Goal: Information Seeking & Learning: Learn about a topic

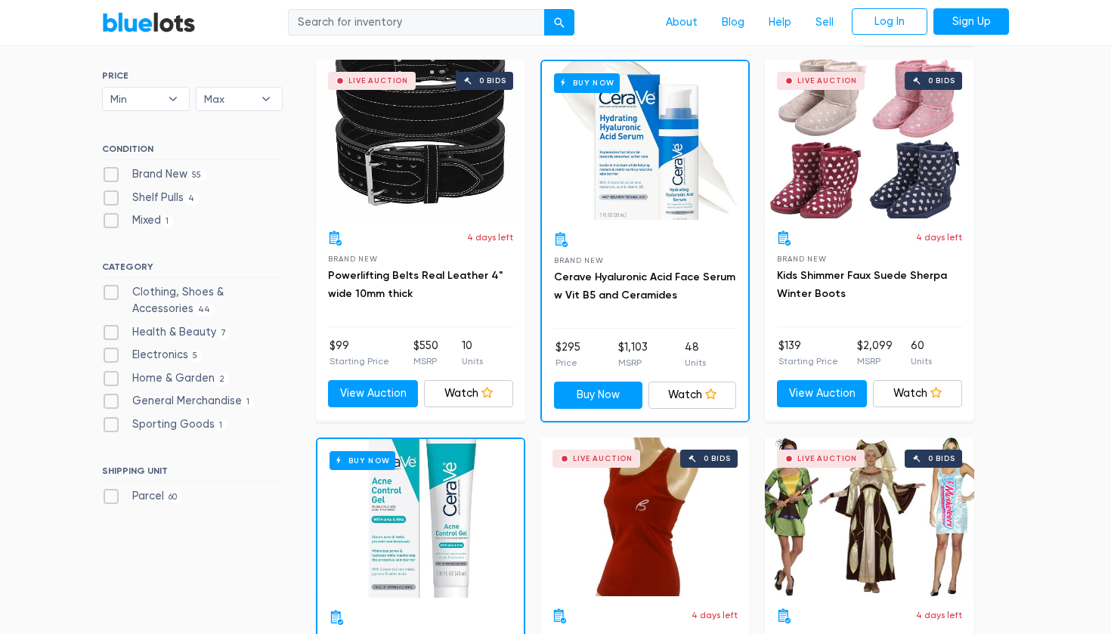
scroll to position [447, 0]
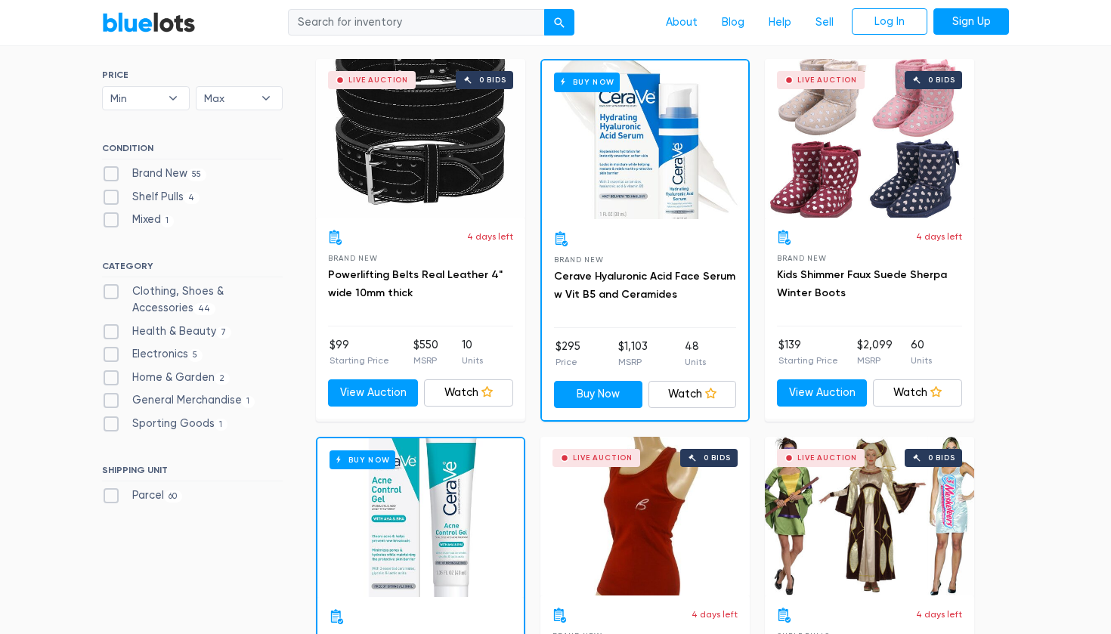
click at [193, 349] on span "5" at bounding box center [195, 355] width 14 height 12
click at [112, 346] on input "Electronics 5" at bounding box center [107, 351] width 10 height 10
checkbox input "true"
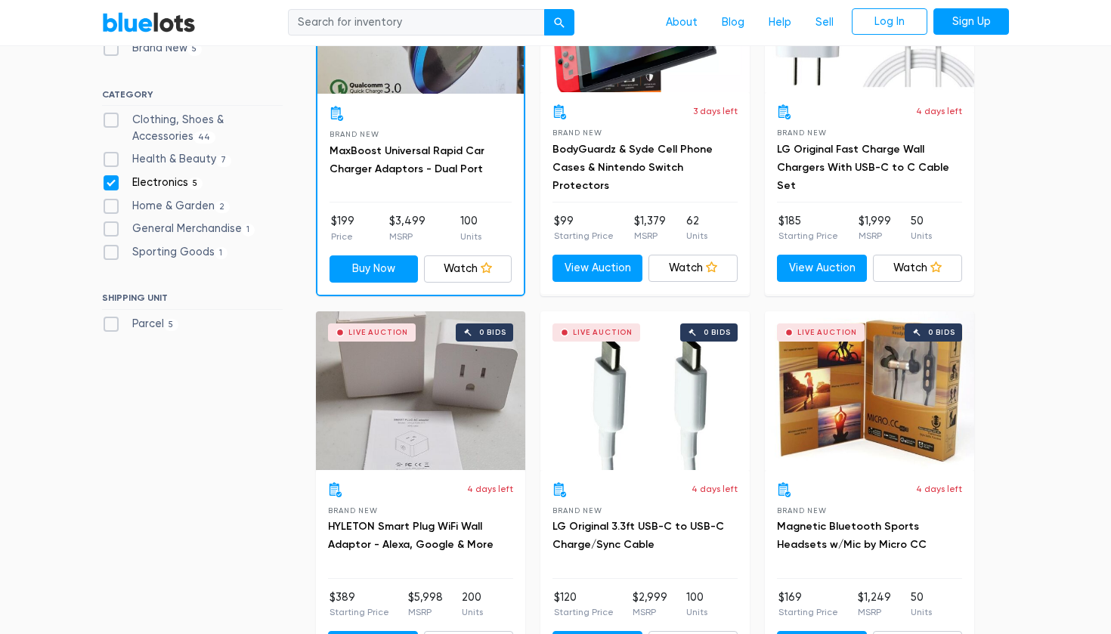
scroll to position [578, 0]
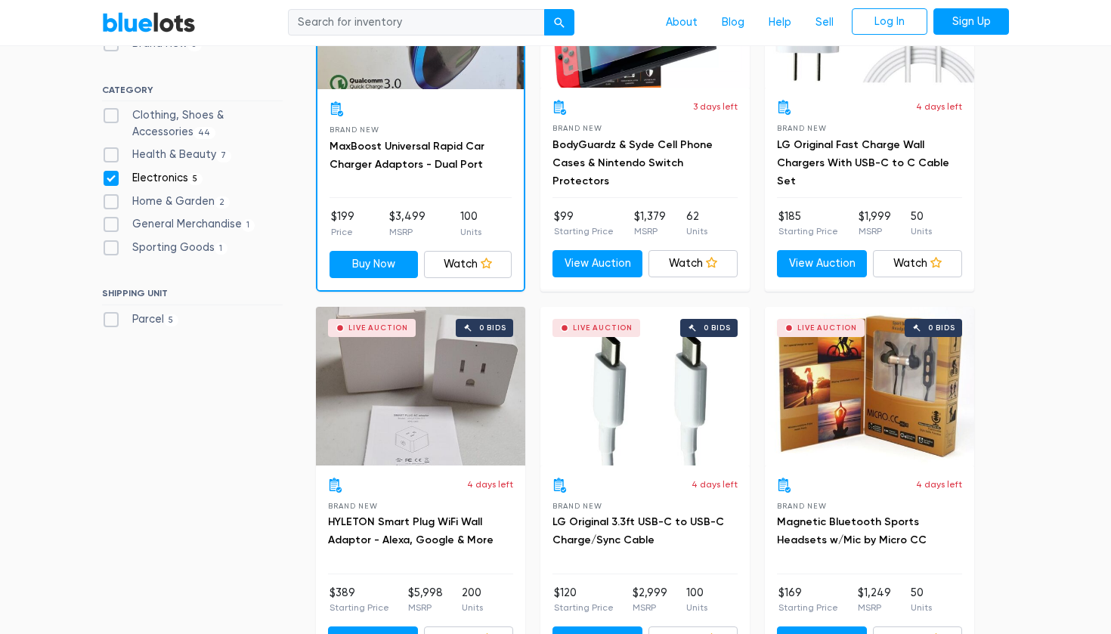
click at [185, 174] on label "Electronics 5" at bounding box center [152, 178] width 101 height 17
click at [112, 174] on input "Electronics 5" at bounding box center [107, 175] width 10 height 10
checkbox input "false"
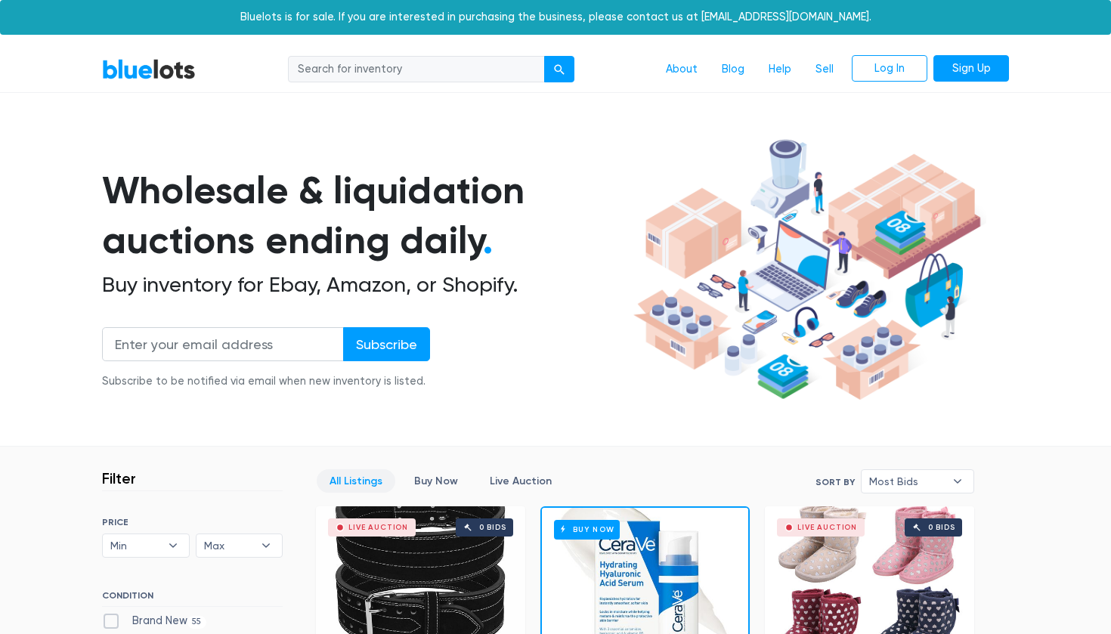
scroll to position [406, 0]
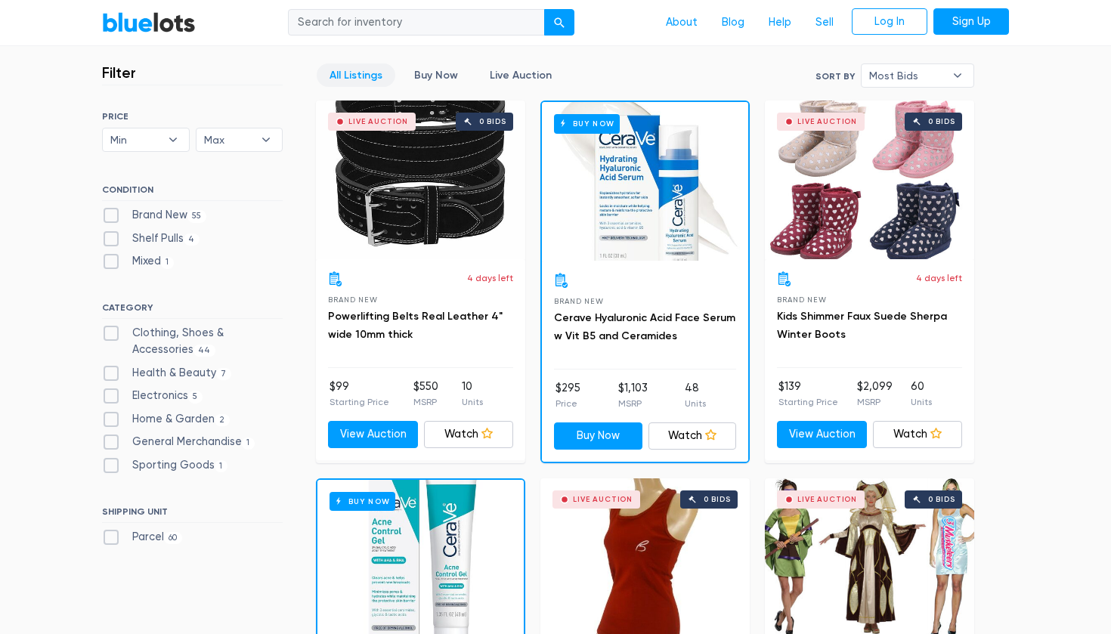
click at [187, 434] on label "General Merchandise 1" at bounding box center [178, 442] width 153 height 17
click at [112, 434] on Merchandise"] "General Merchandise 1" at bounding box center [107, 439] width 10 height 10
checkbox Merchandise"] "true"
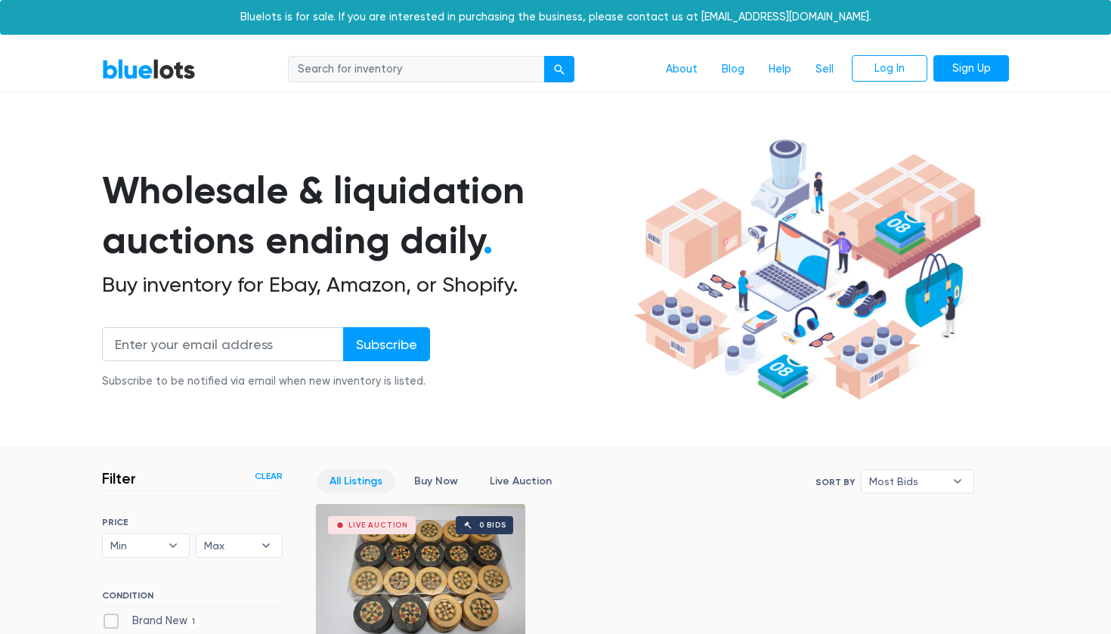
scroll to position [406, 0]
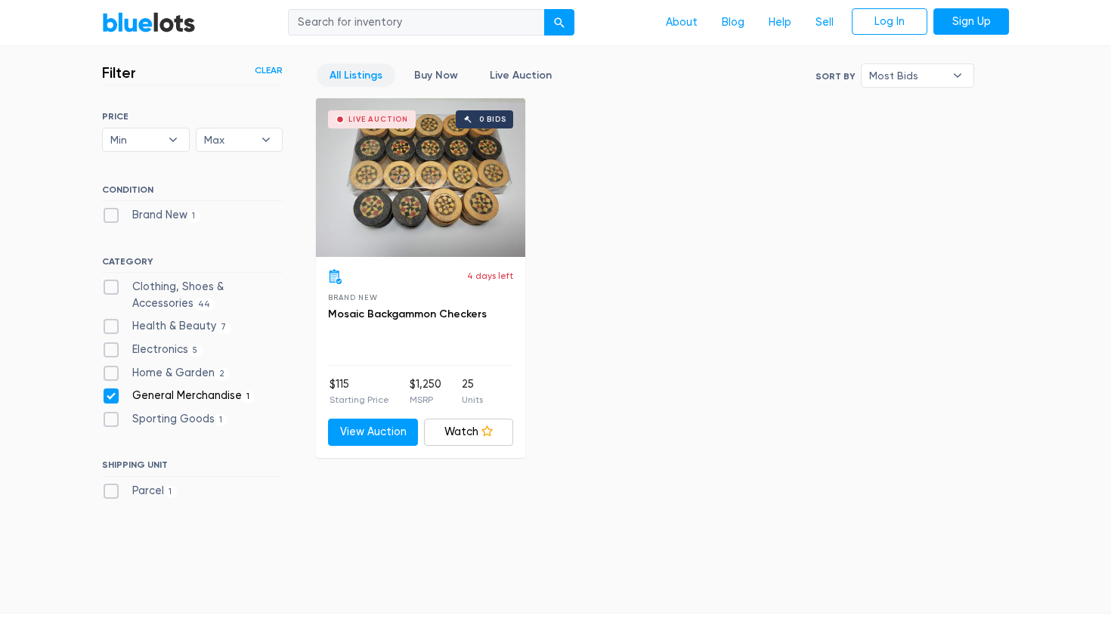
click at [194, 390] on label "General Merchandise 1" at bounding box center [178, 396] width 153 height 17
click at [112, 390] on Merchandise"] "General Merchandise 1" at bounding box center [107, 393] width 10 height 10
checkbox Merchandise"] "false"
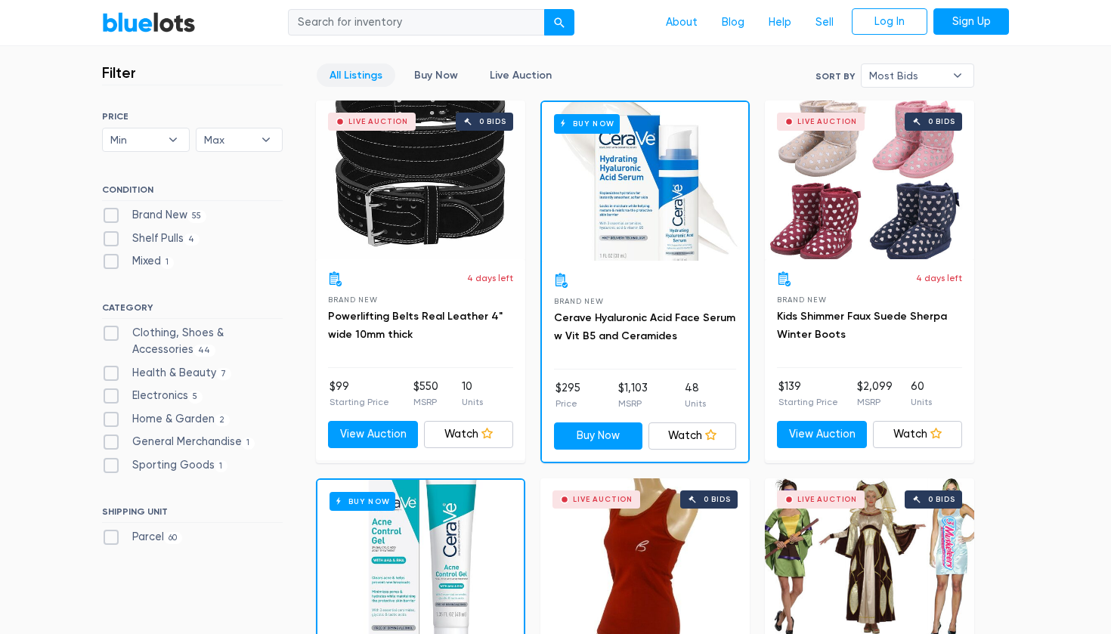
scroll to position [406, 0]
